Goal: Task Accomplishment & Management: Complete application form

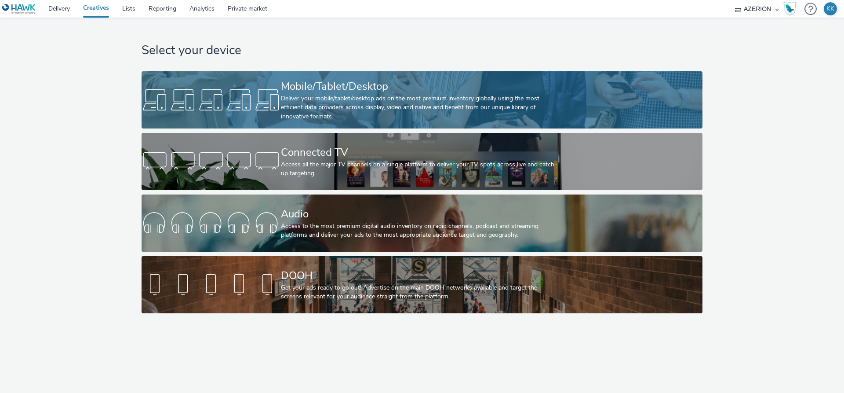
click at [370, 96] on div "Deliver your mobile/tablet/desktop ads on the most premium inventory globally u…" at bounding box center [420, 107] width 279 height 27
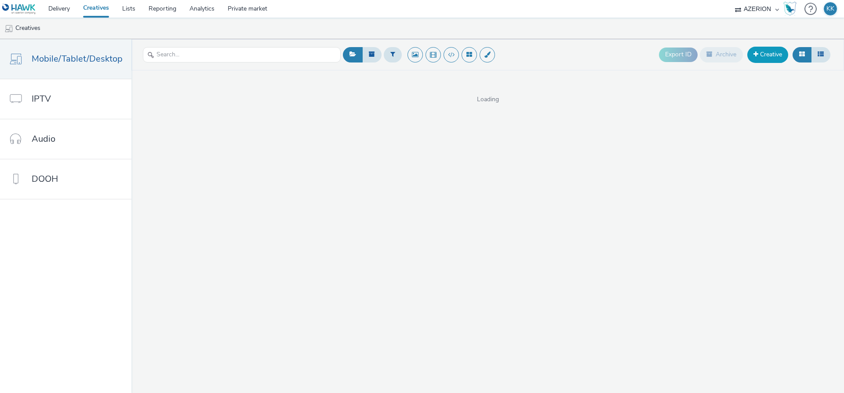
click at [774, 52] on link "Creative" at bounding box center [768, 55] width 41 height 16
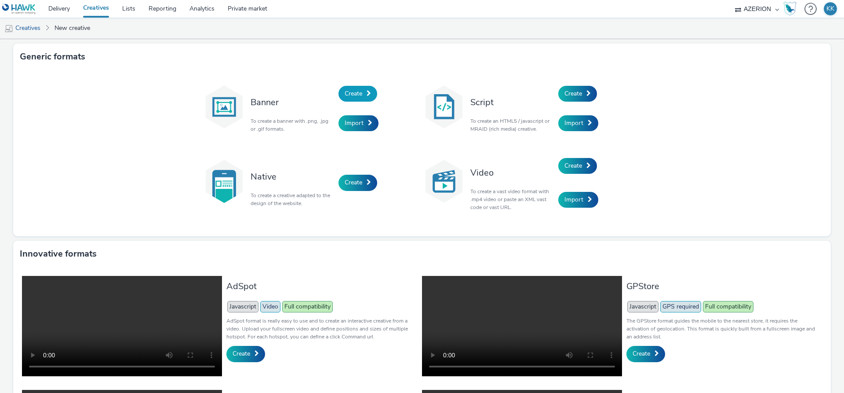
click at [356, 94] on span "Create" at bounding box center [354, 93] width 18 height 8
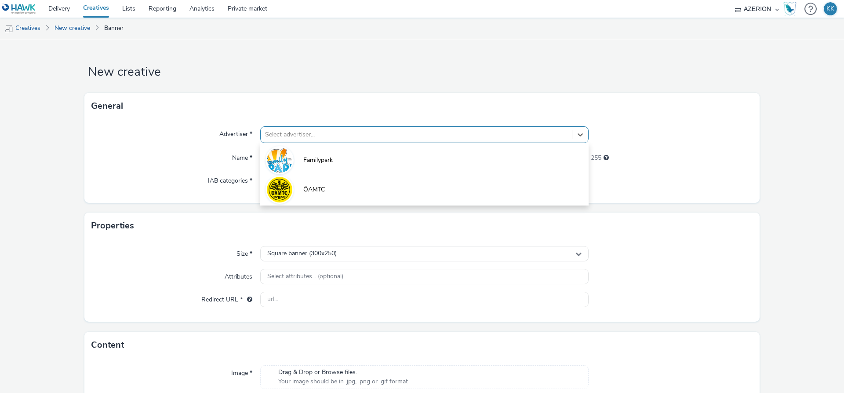
click at [299, 132] on div at bounding box center [416, 134] width 303 height 11
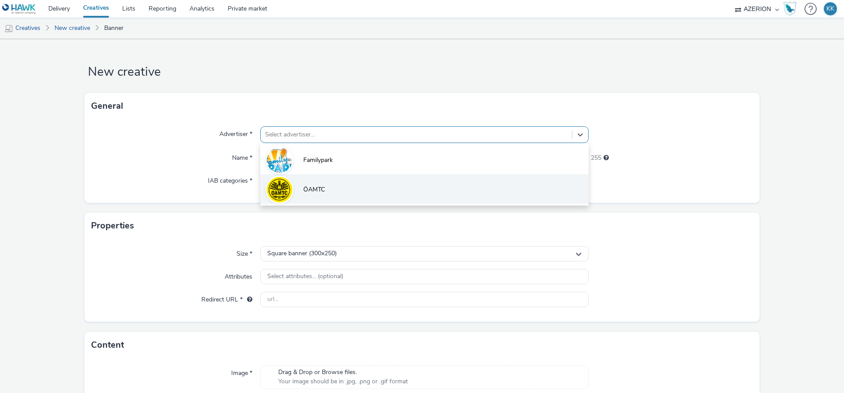
click at [303, 187] on li "ÖAMTC" at bounding box center [424, 188] width 329 height 29
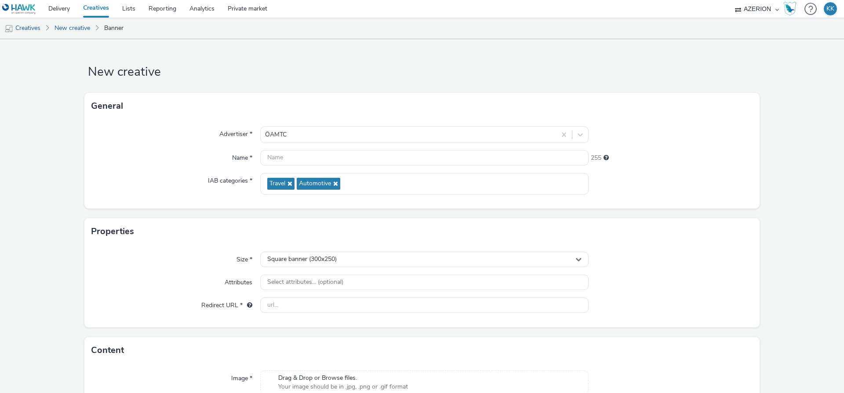
click at [326, 166] on div "Advertiser * ÖAMTC Name * 255 IAB categories * Travel Automotive" at bounding box center [422, 163] width 676 height 89
click at [328, 163] on input "text" at bounding box center [424, 157] width 329 height 15
paste input "9923991"
click at [351, 162] on input "9923991_" at bounding box center [424, 157] width 329 height 15
paste input "dreifive_ÖAMTC_Nulltarif_Hyperlocal_OktNov25"
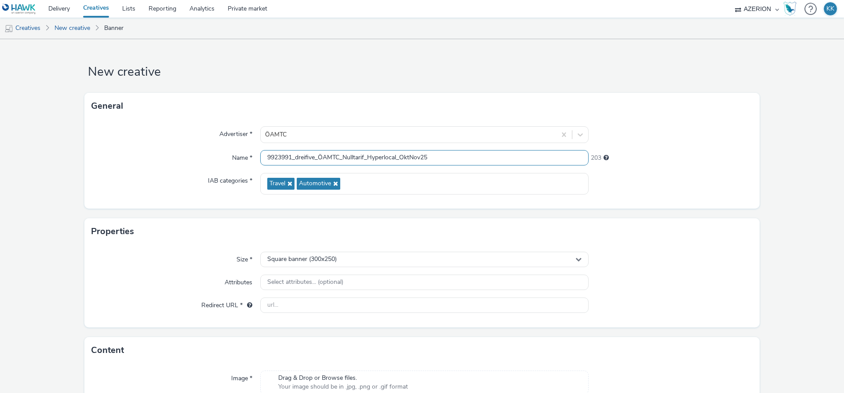
drag, startPoint x: 405, startPoint y: 157, endPoint x: 410, endPoint y: 157, distance: 5.3
click at [410, 157] on input "9923991_dreifive_ÖAMTC_Nulltarif_Hyperlocal_OktNov25" at bounding box center [424, 157] width 329 height 15
drag, startPoint x: 401, startPoint y: 156, endPoint x: 475, endPoint y: 154, distance: 74.4
click at [475, 154] on input "9923991_dreifive_ÖAMTC_Nulltarif_Hyperlocal_OktNov25" at bounding box center [424, 157] width 329 height 15
type input "9923991_dreifive_ÖAMTC_Nulltarif_Hyperlocal_300x250_0110"
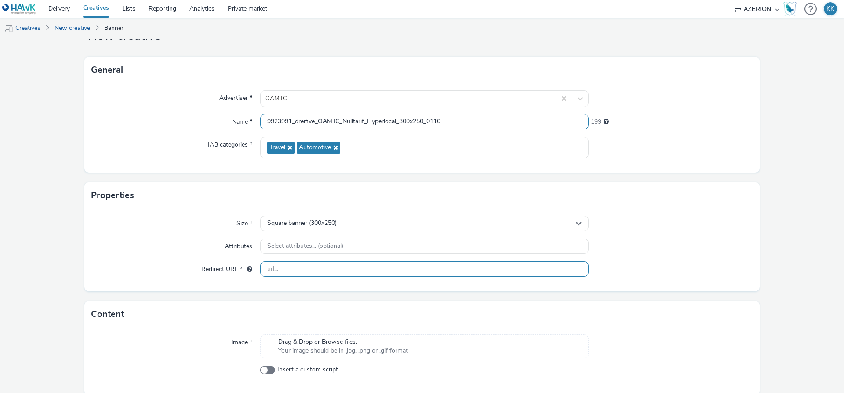
scroll to position [50, 0]
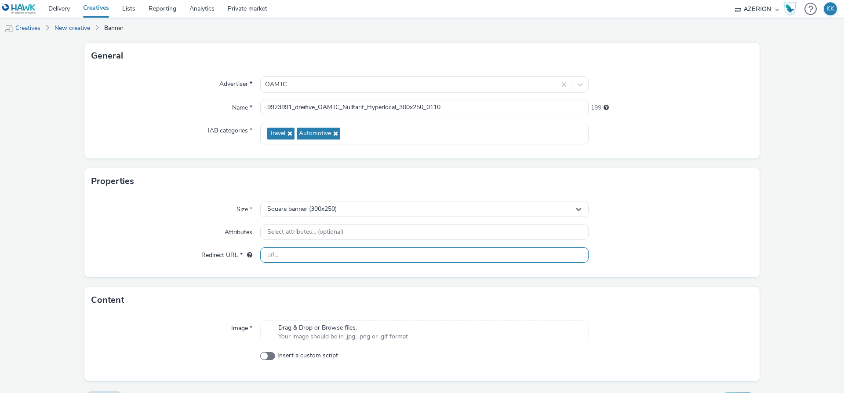
click at [304, 258] on input "text" at bounding box center [424, 254] width 329 height 15
type input "[URL][DOMAIN_NAME]"
click at [430, 285] on form "New creative General Advertiser * ÖAMTC Name * 9923991_dreifive_ÖAMTC_Nulltarif…" at bounding box center [422, 201] width 844 height 425
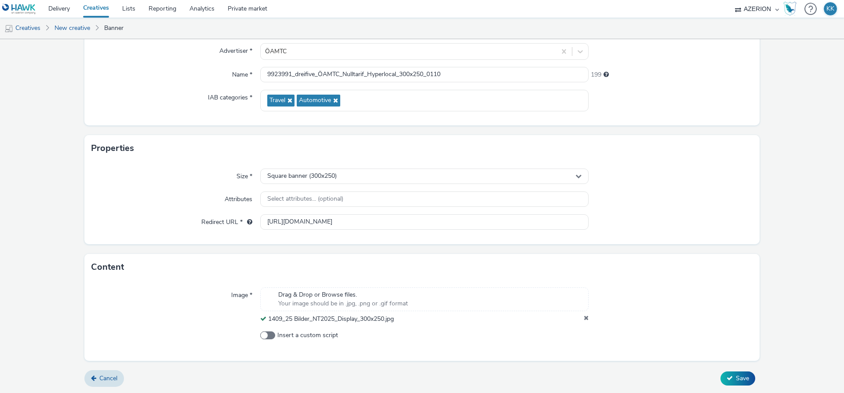
scroll to position [84, 0]
click at [742, 378] on span "Save" at bounding box center [742, 377] width 13 height 8
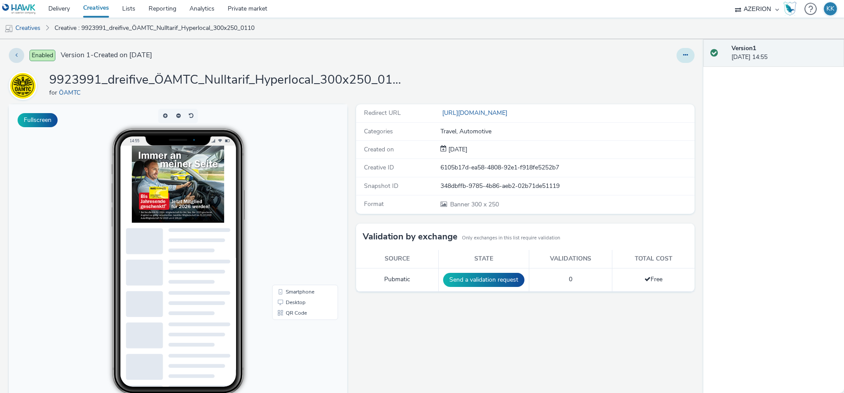
click at [686, 57] on icon at bounding box center [685, 55] width 5 height 6
click at [501, 58] on div "Edit Duplicate Copy ID Archive" at bounding box center [557, 55] width 274 height 15
click at [100, 7] on link "Creatives" at bounding box center [96, 9] width 39 height 18
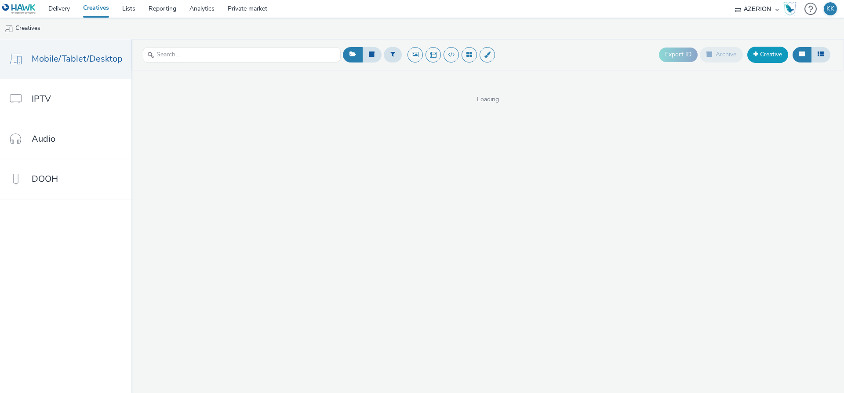
click at [775, 57] on link "Creative" at bounding box center [768, 55] width 41 height 16
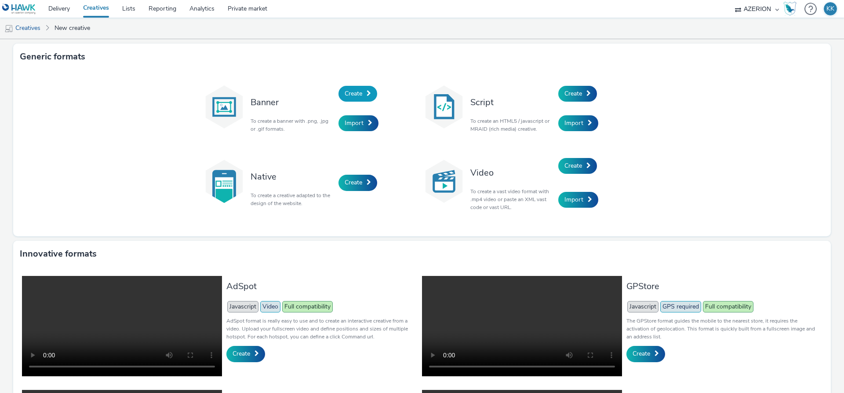
click at [366, 93] on link "Create" at bounding box center [358, 94] width 39 height 16
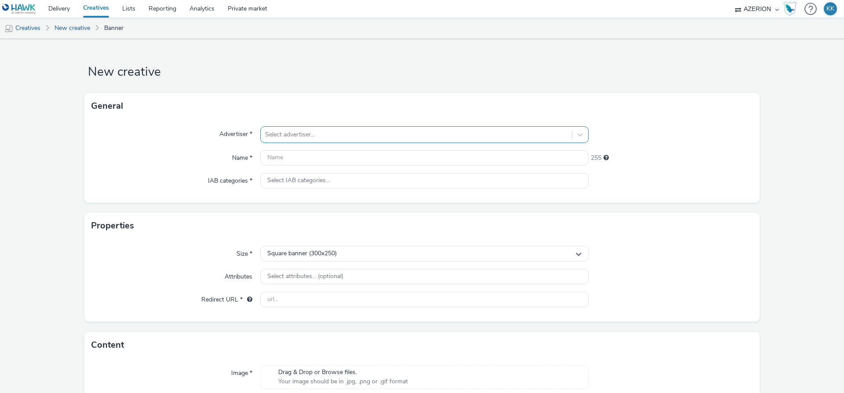
click at [303, 137] on div at bounding box center [416, 134] width 303 height 11
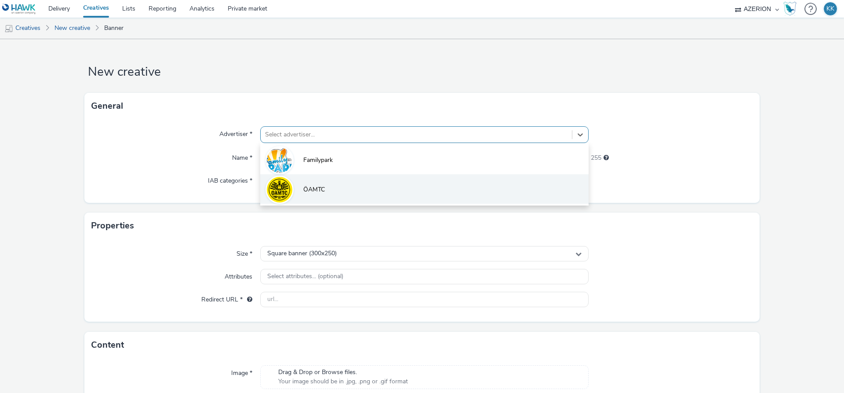
click at [311, 194] on span "ÖAMTC" at bounding box center [314, 189] width 22 height 9
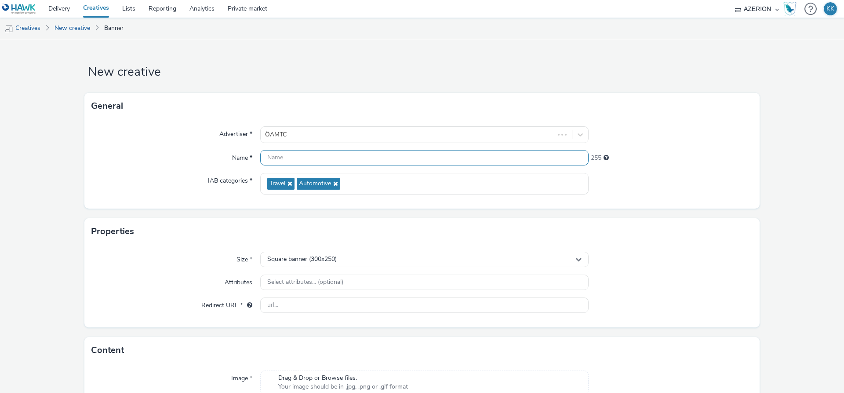
click at [307, 161] on input "text" at bounding box center [424, 157] width 329 height 15
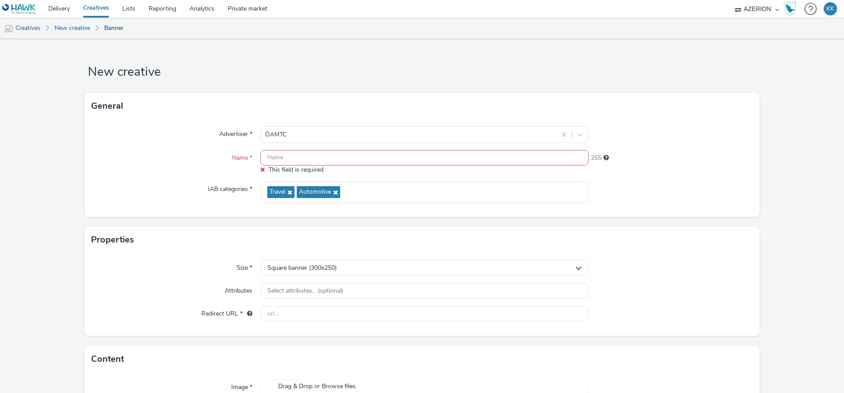
click at [388, 164] on input "text" at bounding box center [424, 157] width 329 height 15
paste input "9923991"
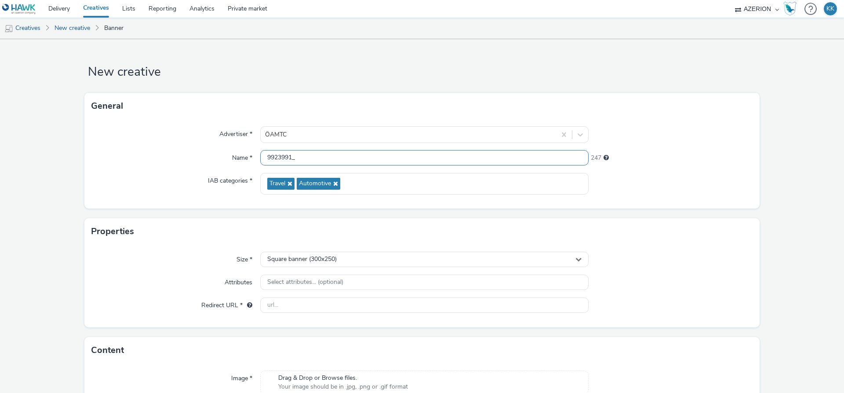
click at [330, 160] on input "9923991_" at bounding box center [424, 157] width 329 height 15
paste input "dreifive_ÖAMTC_Nulltarif_Hyperlocal_OktNov25"
drag, startPoint x: 403, startPoint y: 157, endPoint x: 506, endPoint y: 154, distance: 103.4
click at [506, 154] on input "9923991_dreifive_ÖAMTC_Nulltarif_Hyperlocal_OktNov25" at bounding box center [424, 157] width 329 height 15
click at [432, 162] on input "9923991_dreifive_ÖAMTC_Nulltarif_Hyperlocal_" at bounding box center [424, 157] width 329 height 15
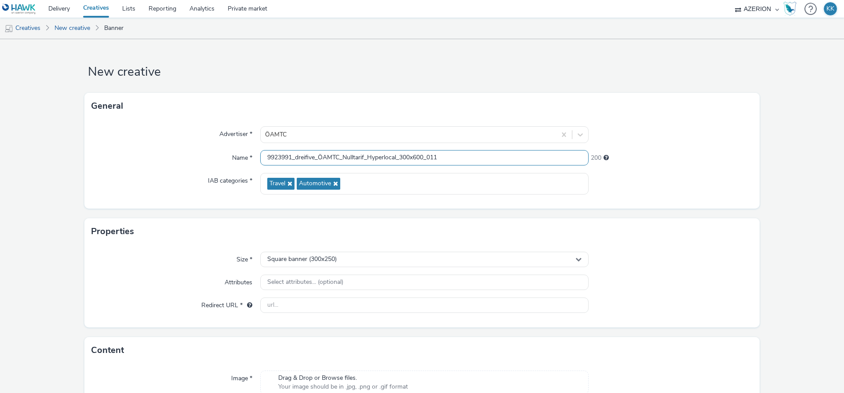
type input "9923991_dreifive_ÖAMTC_Nulltarif_Hyperlocal_300x600_0110"
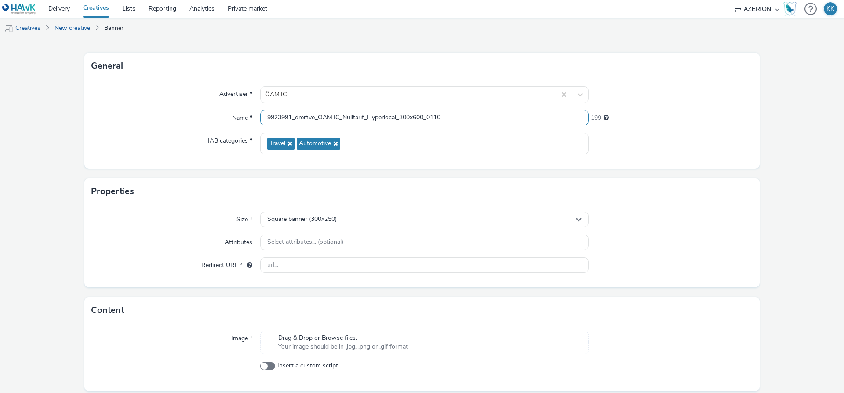
scroll to position [71, 0]
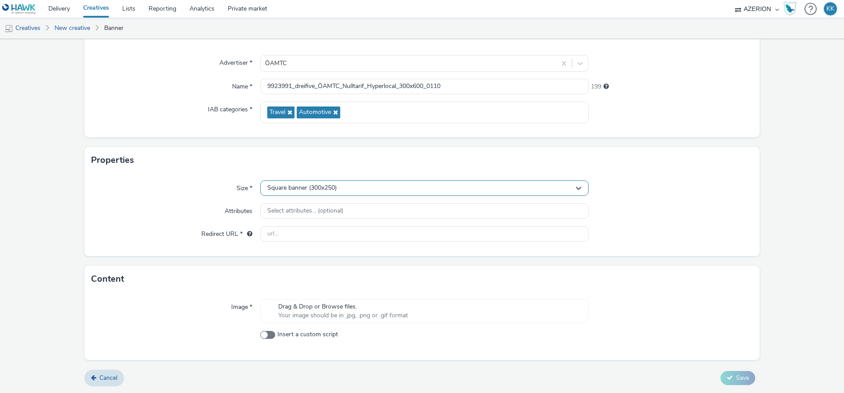
click at [329, 186] on span "Square banner (300x250)" at bounding box center [301, 187] width 69 height 7
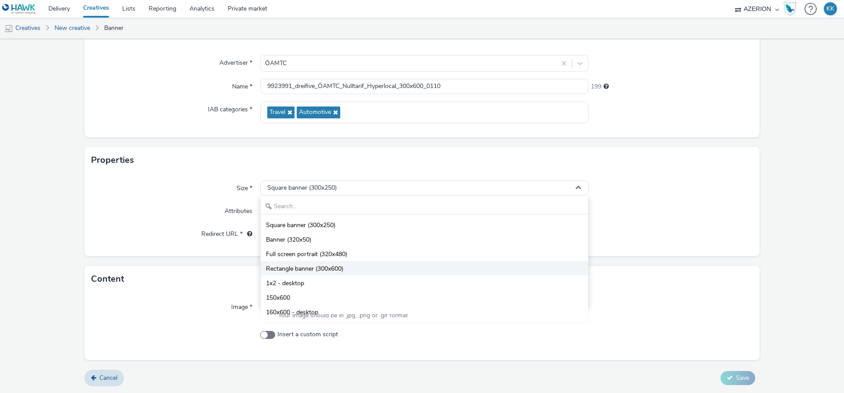
click at [321, 268] on span "Rectangle banner (300x600)" at bounding box center [304, 268] width 77 height 9
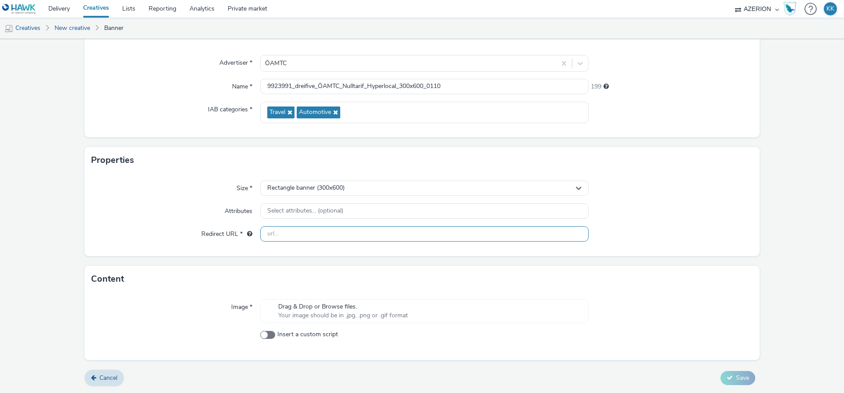
click at [292, 235] on input "text" at bounding box center [424, 233] width 329 height 15
type input "[URL][DOMAIN_NAME]"
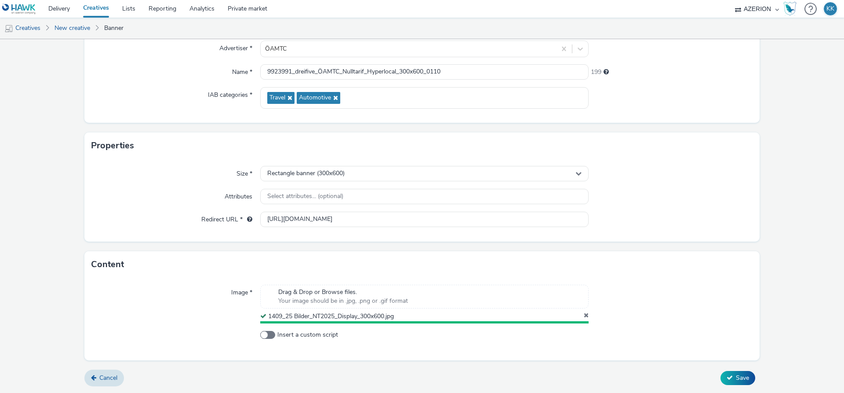
scroll to position [84, 0]
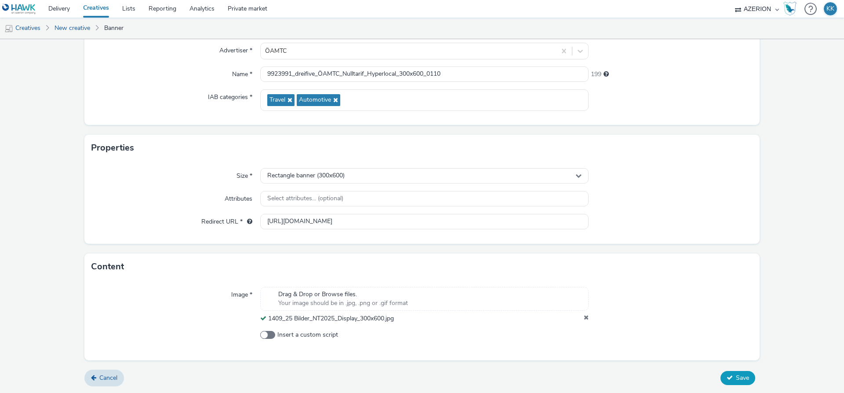
click at [736, 380] on button "Save" at bounding box center [738, 378] width 35 height 14
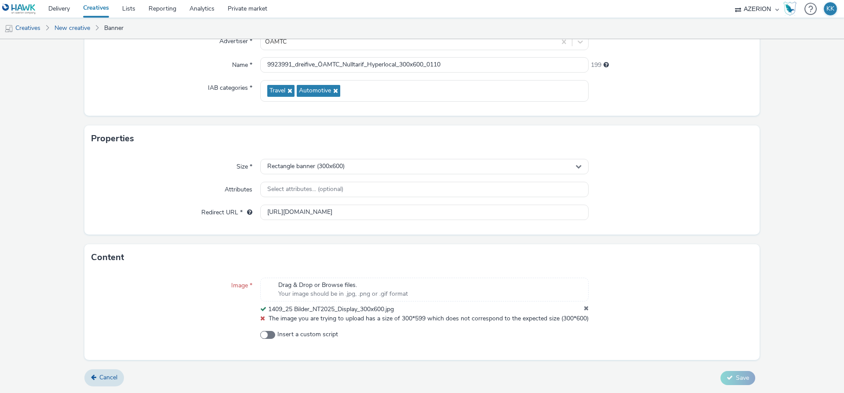
scroll to position [102, 0]
click at [588, 305] on icon at bounding box center [586, 309] width 5 height 9
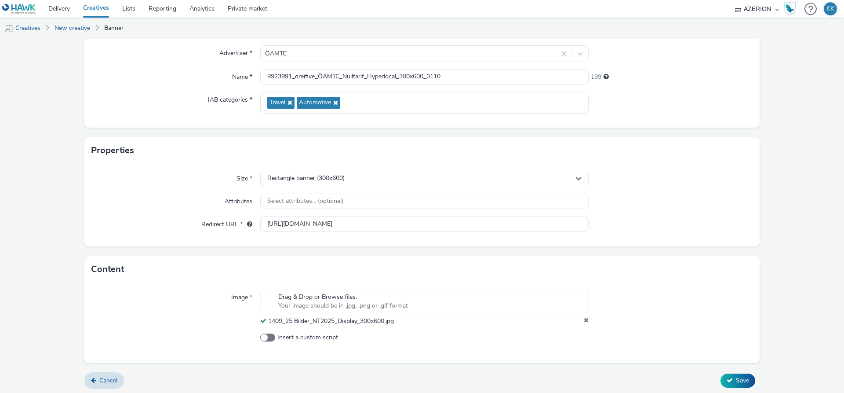
scroll to position [84, 0]
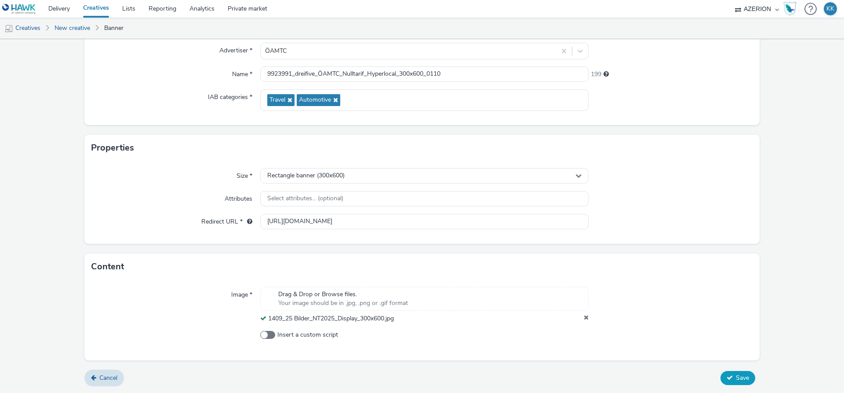
click at [742, 378] on span "Save" at bounding box center [742, 377] width 13 height 8
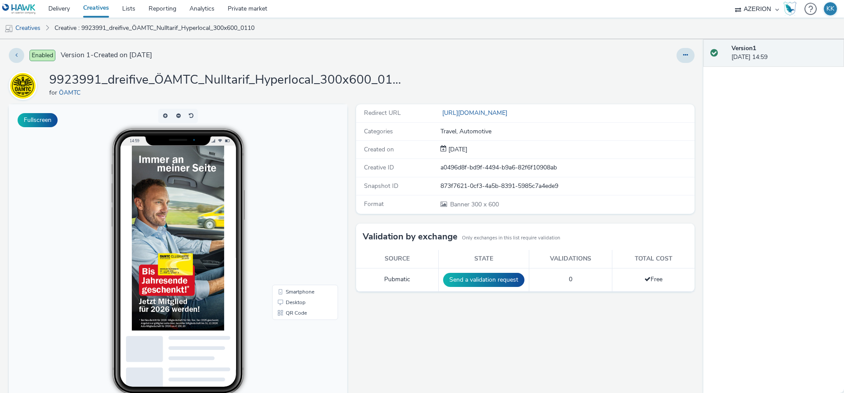
click at [95, 10] on link "Creatives" at bounding box center [96, 9] width 39 height 18
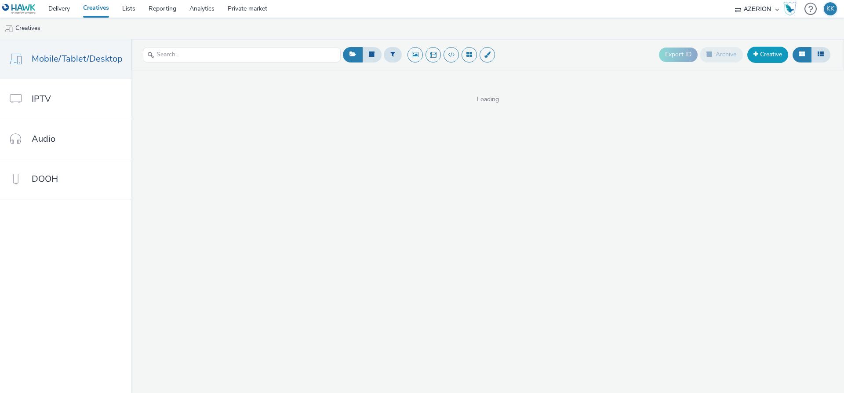
click at [767, 53] on link "Creative" at bounding box center [768, 55] width 41 height 16
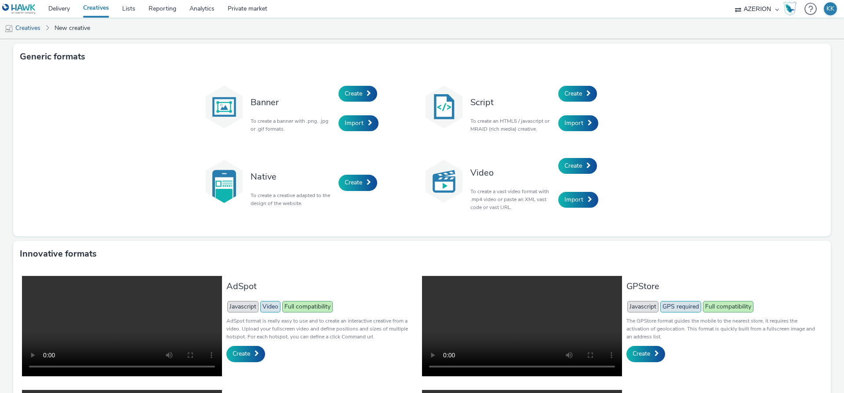
click at [362, 84] on div "Create" at bounding box center [381, 94] width 84 height 30
click at [361, 92] on span "Create" at bounding box center [354, 93] width 18 height 8
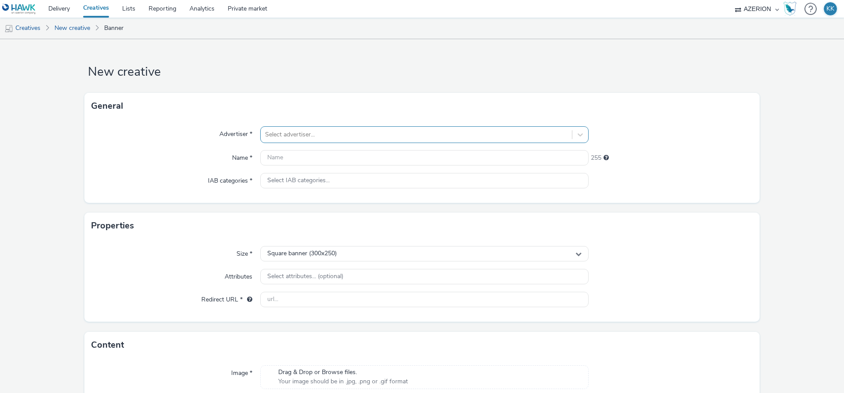
click at [291, 137] on div at bounding box center [416, 134] width 303 height 11
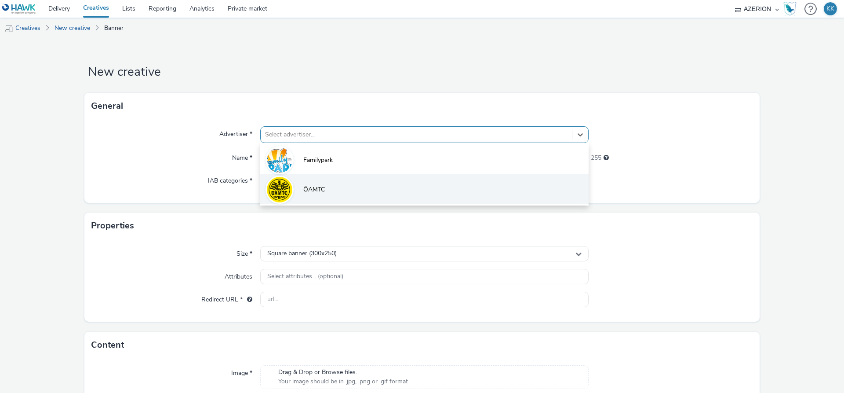
click at [303, 189] on li "ÖAMTC" at bounding box center [424, 188] width 329 height 29
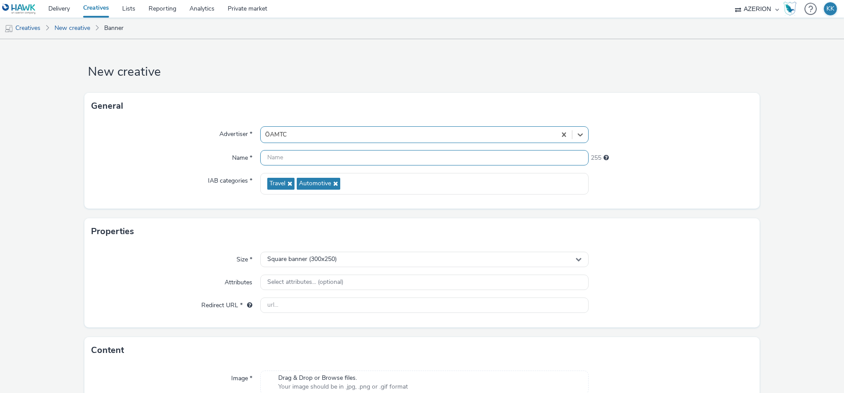
click at [321, 160] on input "text" at bounding box center [424, 157] width 329 height 15
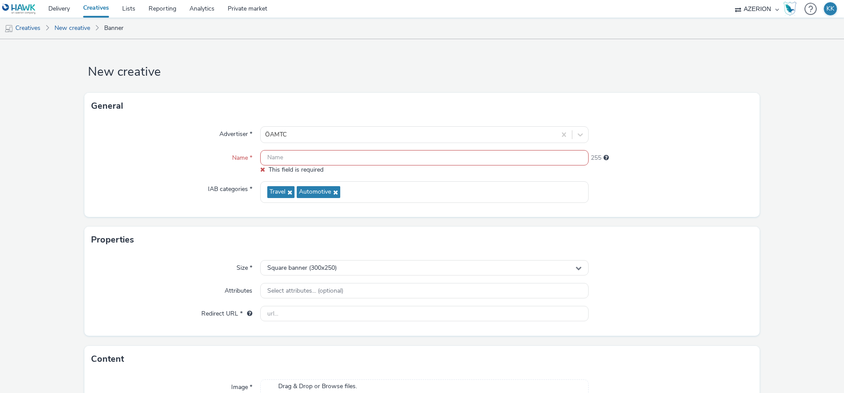
click at [357, 158] on input "text" at bounding box center [424, 157] width 329 height 15
paste input "9923991"
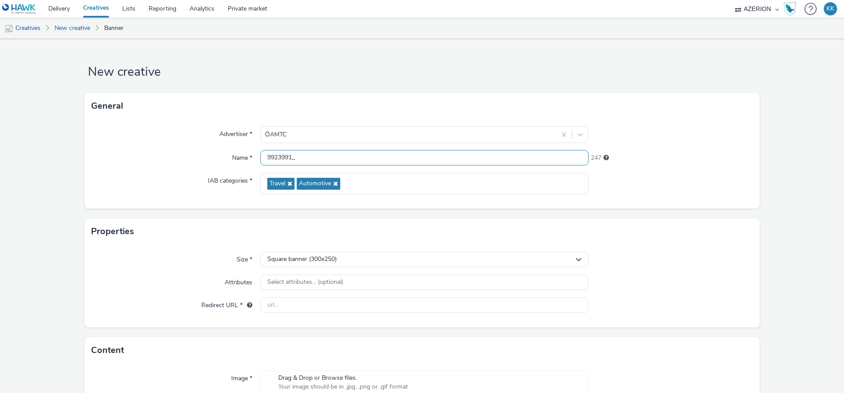
click at [340, 159] on input "9923991_" at bounding box center [424, 157] width 329 height 15
paste input "dreifive_ÖAMTC_Nulltarif_Hyperlocal_OktNov25"
drag, startPoint x: 402, startPoint y: 157, endPoint x: 514, endPoint y: 154, distance: 111.7
click at [498, 157] on input "9923991_dreifive_ÖAMTC_Nulltarif_Hyperlocal_OktNov25" at bounding box center [424, 157] width 329 height 15
type input "9923991_dreifive_ÖAMTC_Nulltarif_Hyperlocal_320x480_0110"
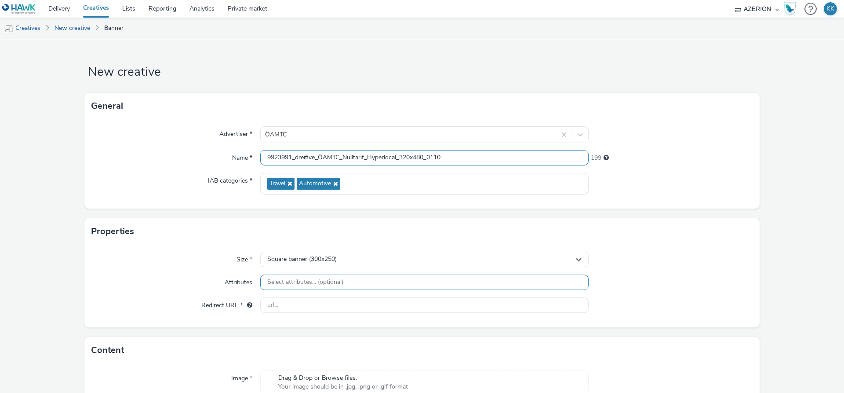
scroll to position [50, 0]
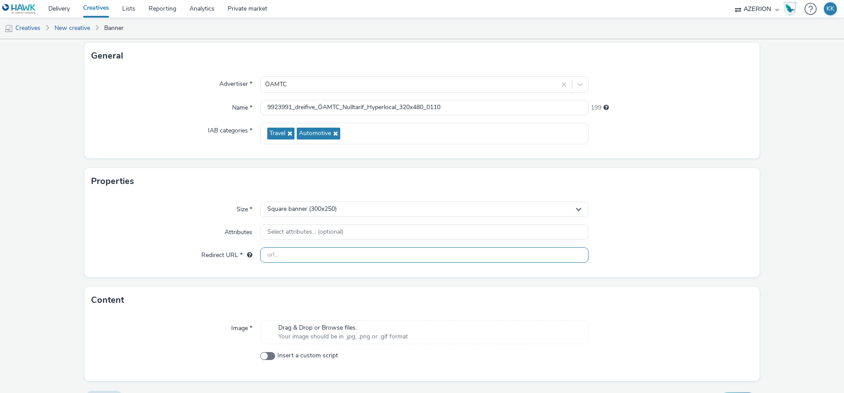
click at [298, 258] on input "text" at bounding box center [424, 254] width 329 height 15
type input "[URL][DOMAIN_NAME]"
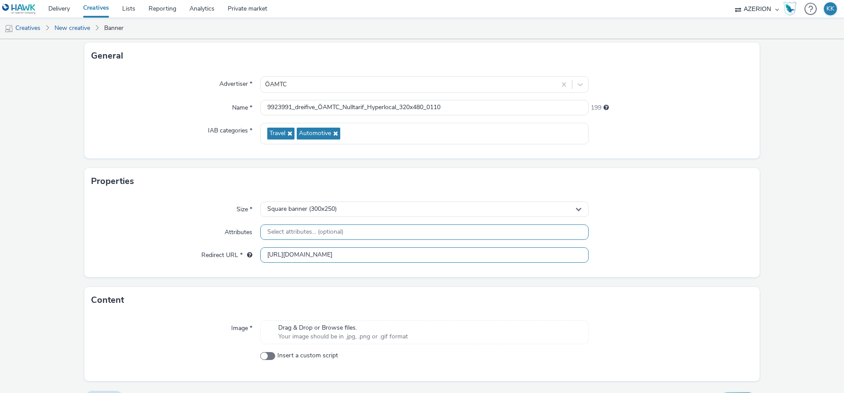
scroll to position [71, 0]
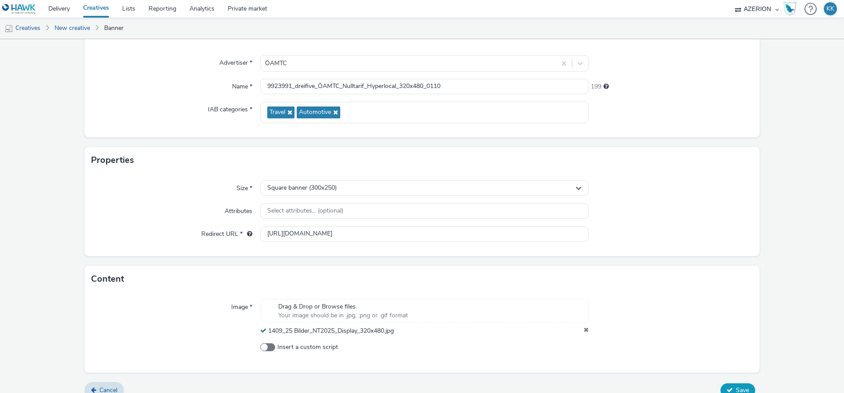
click at [744, 390] on span "Save" at bounding box center [742, 390] width 13 height 8
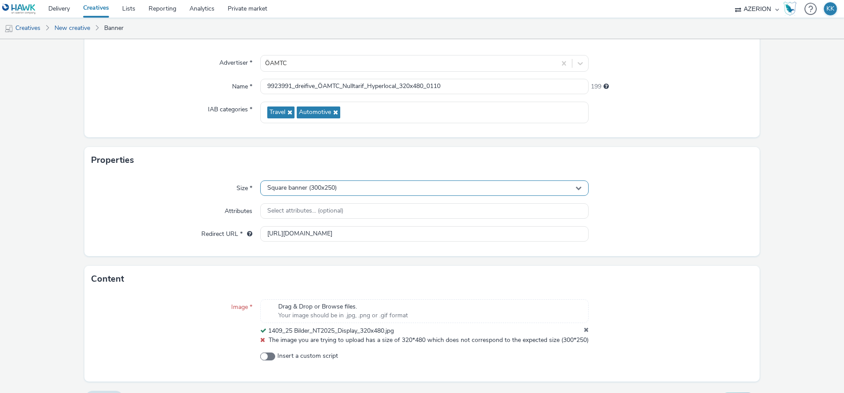
click at [339, 189] on div "Square banner (300x250)" at bounding box center [424, 187] width 329 height 15
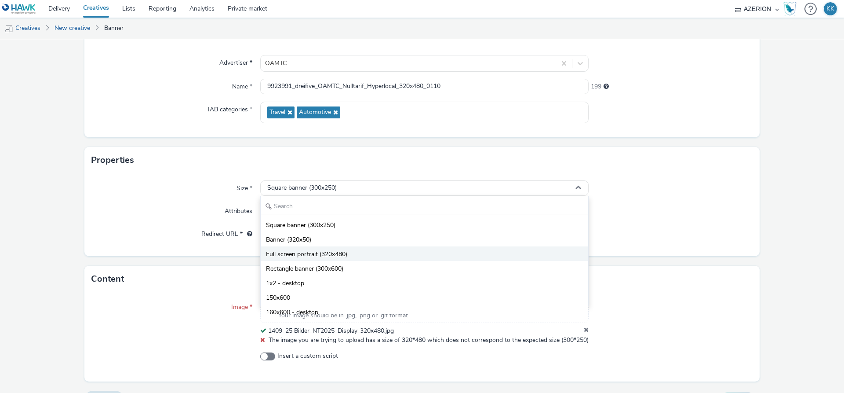
click at [348, 257] on li "Full screen portrait (320x480)" at bounding box center [425, 253] width 328 height 15
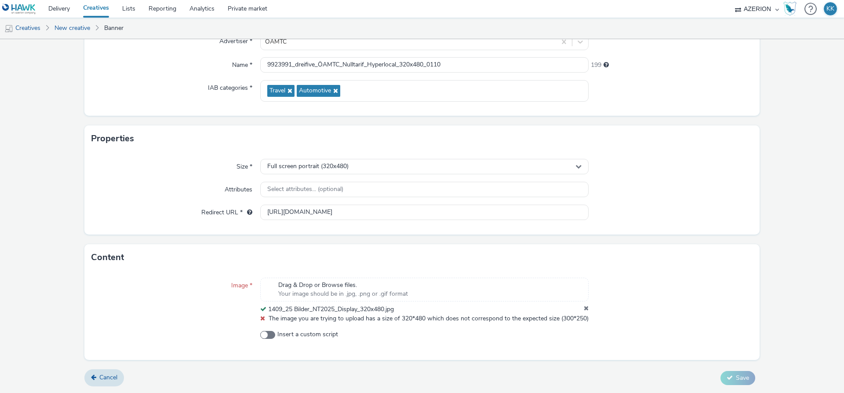
scroll to position [102, 0]
click at [680, 349] on div "Image * Drag & Drop or Browse files. Your image should be in .jpg, .png or .gif…" at bounding box center [422, 314] width 676 height 89
click at [588, 305] on icon at bounding box center [586, 309] width 5 height 9
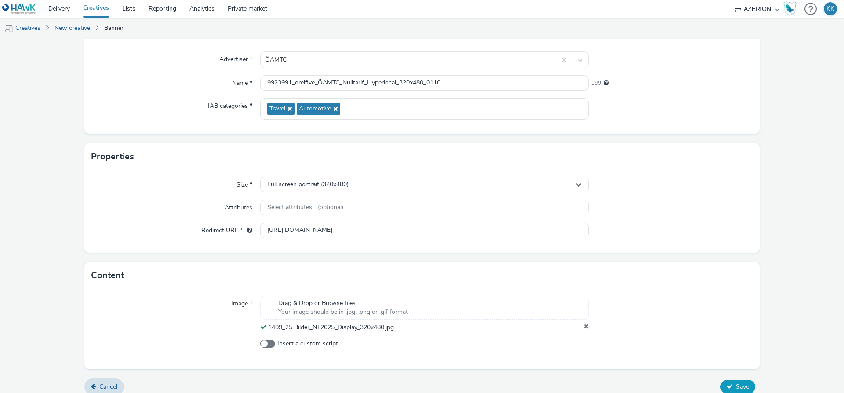
scroll to position [84, 0]
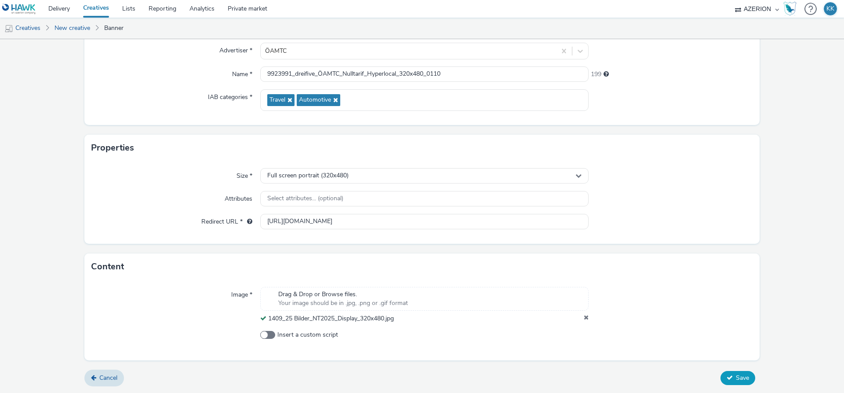
click at [737, 375] on span "Save" at bounding box center [742, 377] width 13 height 8
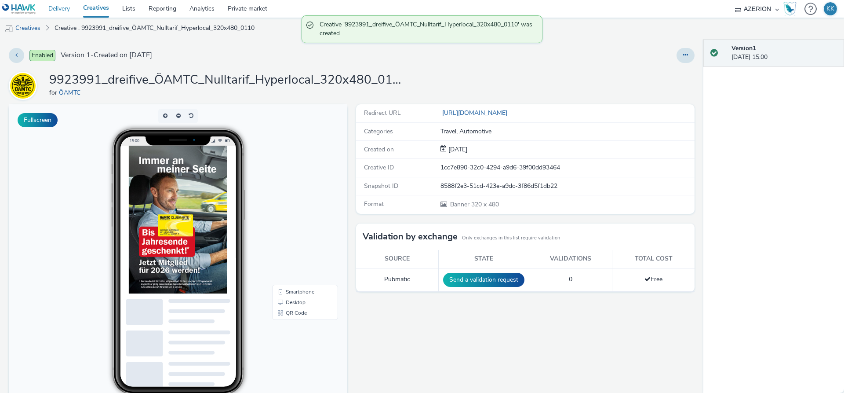
click at [58, 10] on link "Delivery" at bounding box center [59, 9] width 35 height 18
